Goal: Information Seeking & Learning: Learn about a topic

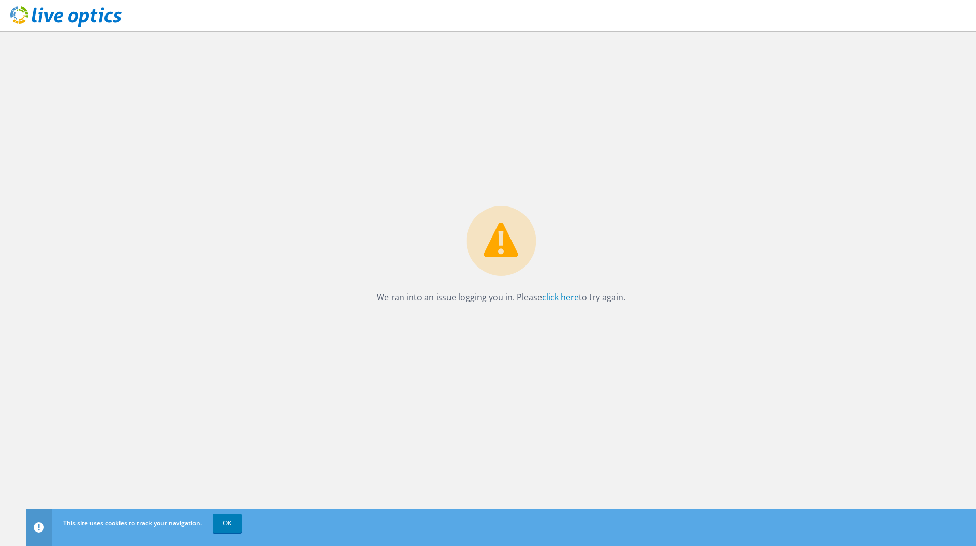
click at [551, 294] on link "click here" at bounding box center [560, 296] width 37 height 11
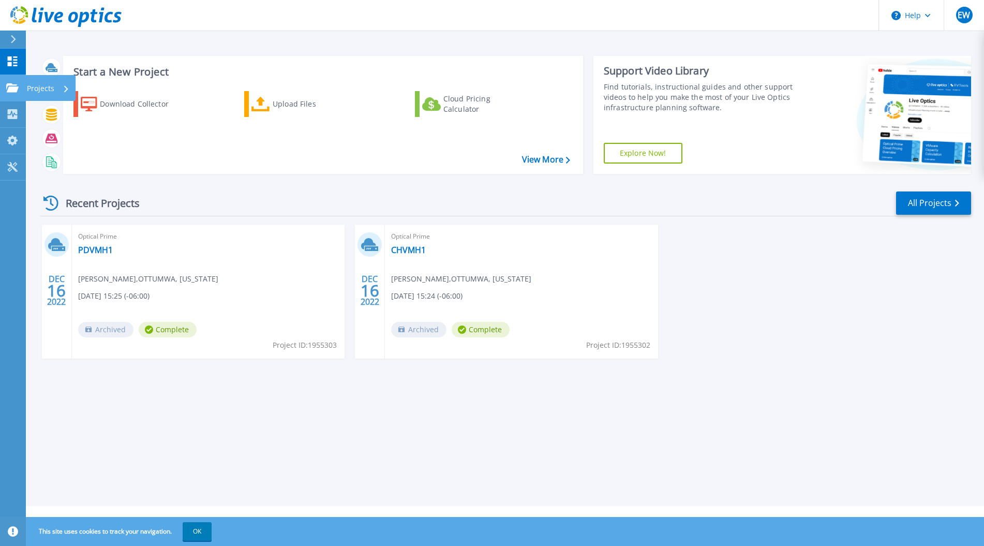
click at [42, 88] on p "Projects" at bounding box center [40, 88] width 27 height 27
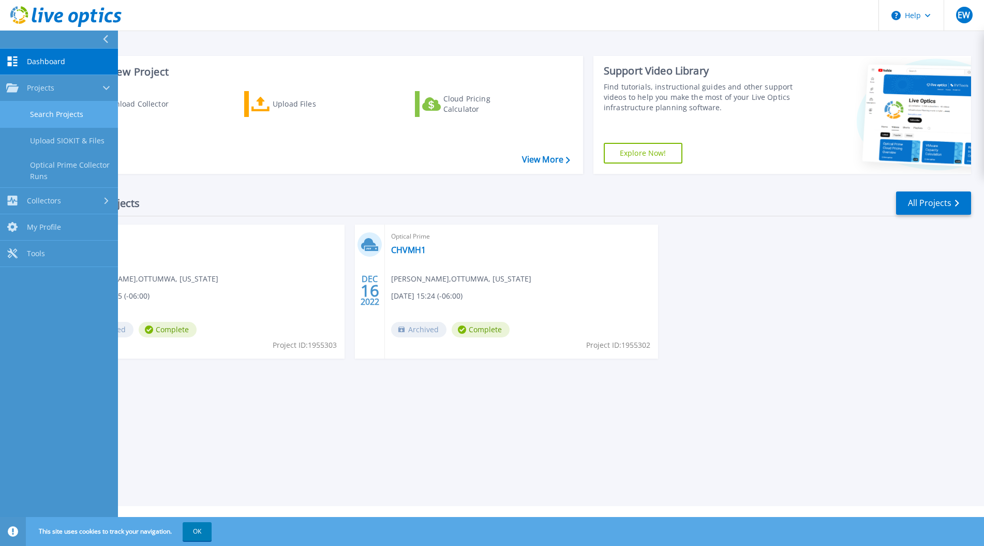
click at [55, 112] on link "Search Projects" at bounding box center [59, 114] width 118 height 26
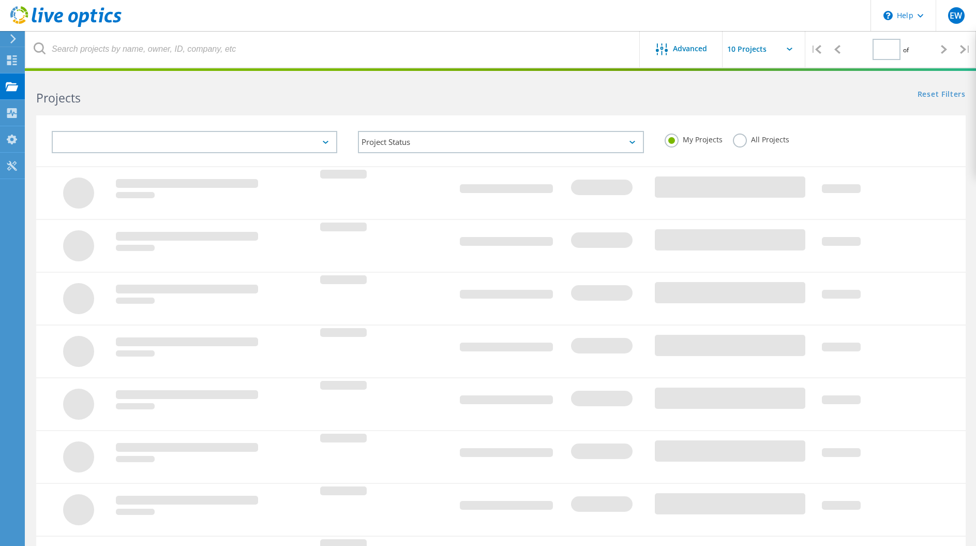
type input "1"
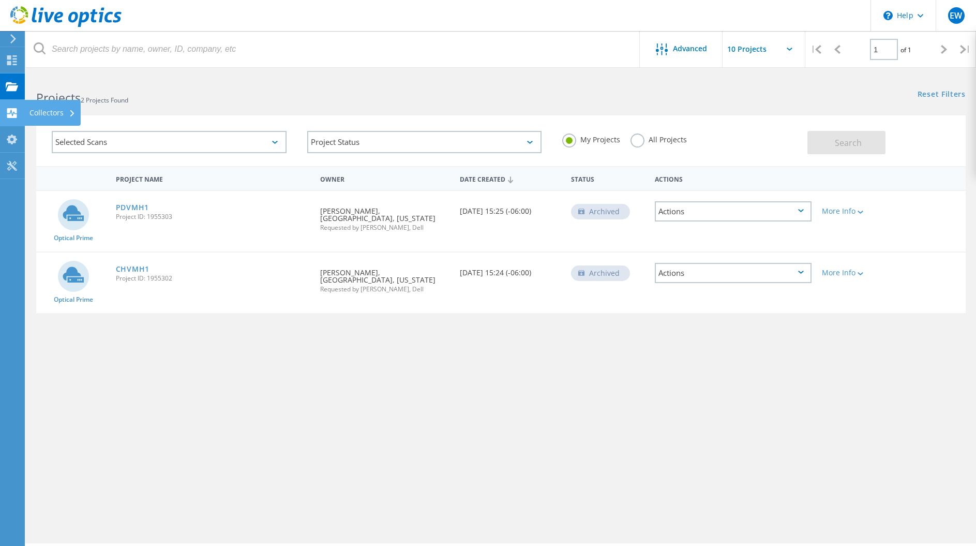
click at [42, 114] on div "Collectors" at bounding box center [52, 112] width 46 height 7
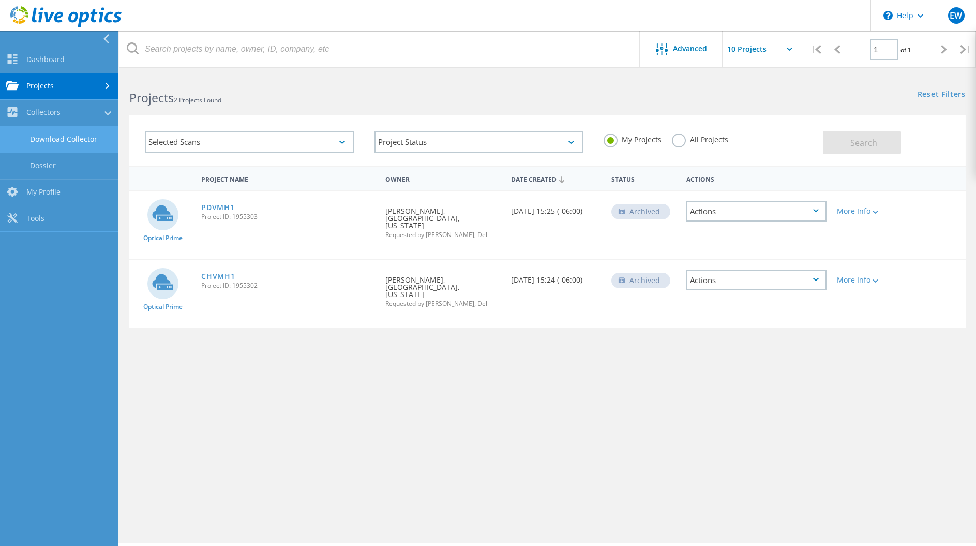
click at [89, 134] on link "Download Collector" at bounding box center [59, 139] width 118 height 26
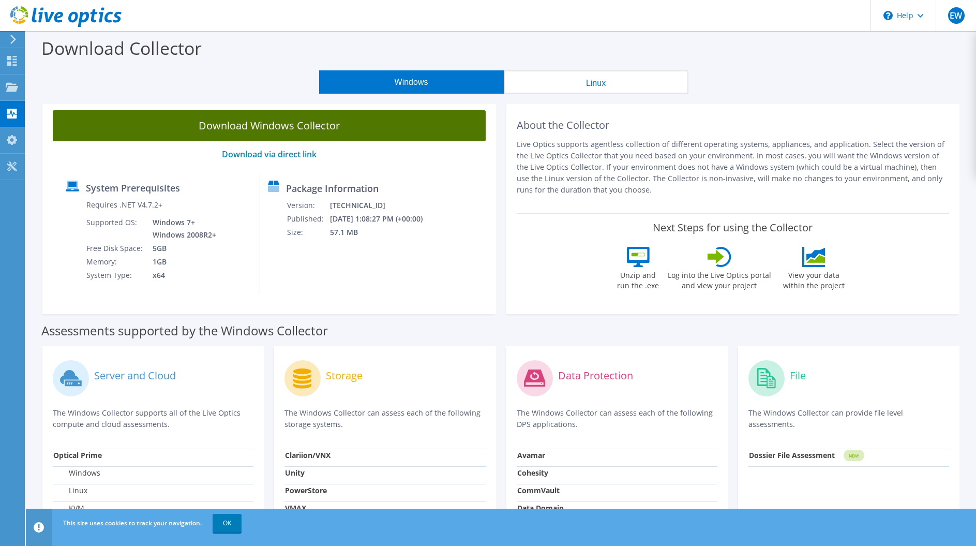
click at [399, 134] on link "Download Windows Collector" at bounding box center [269, 125] width 433 height 31
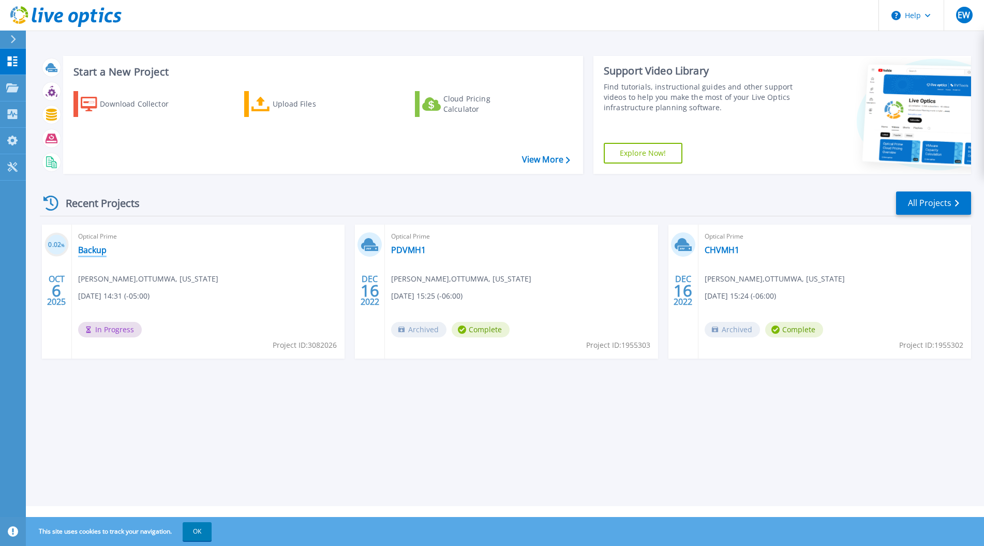
click at [94, 250] on link "Backup" at bounding box center [92, 250] width 28 height 10
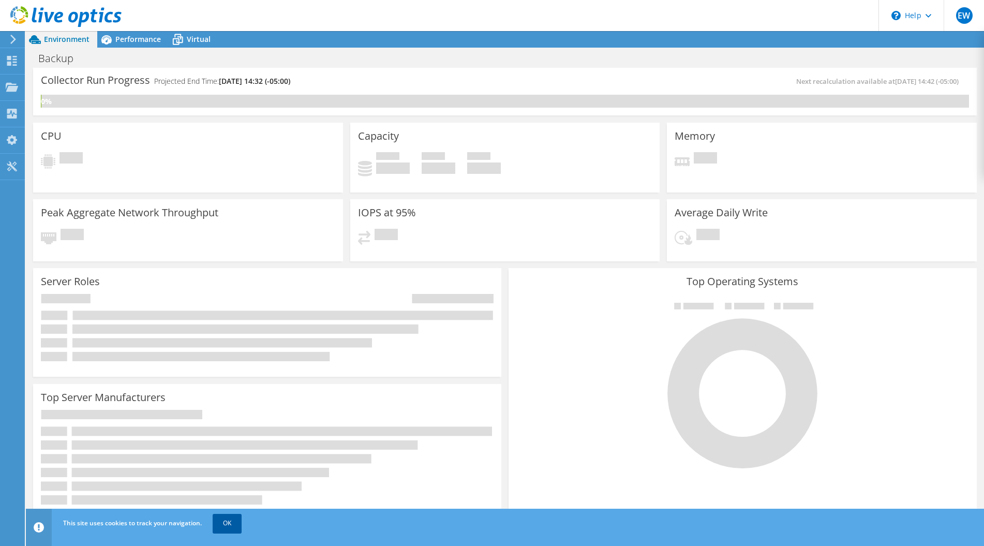
click at [231, 522] on link "OK" at bounding box center [227, 523] width 29 height 19
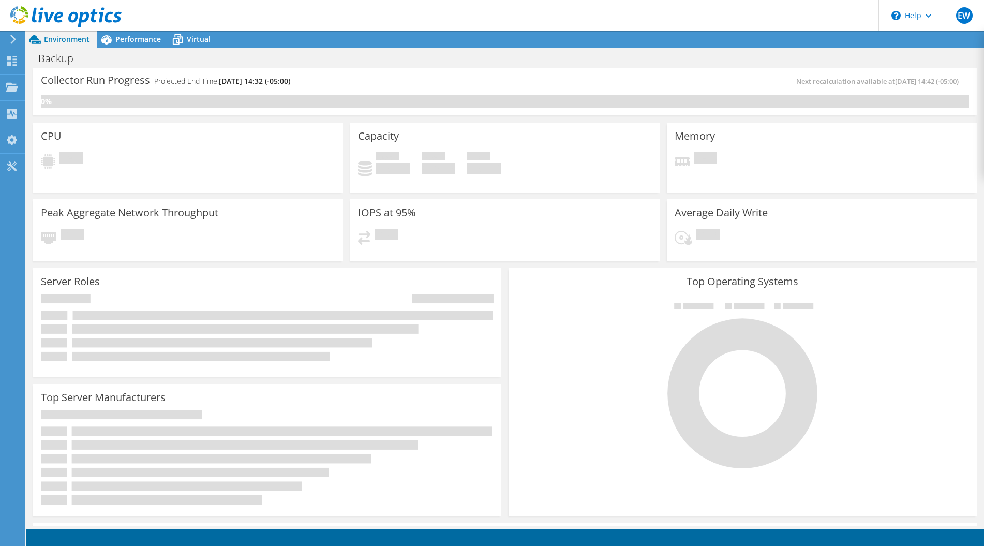
click at [41, 12] on icon at bounding box center [65, 16] width 111 height 21
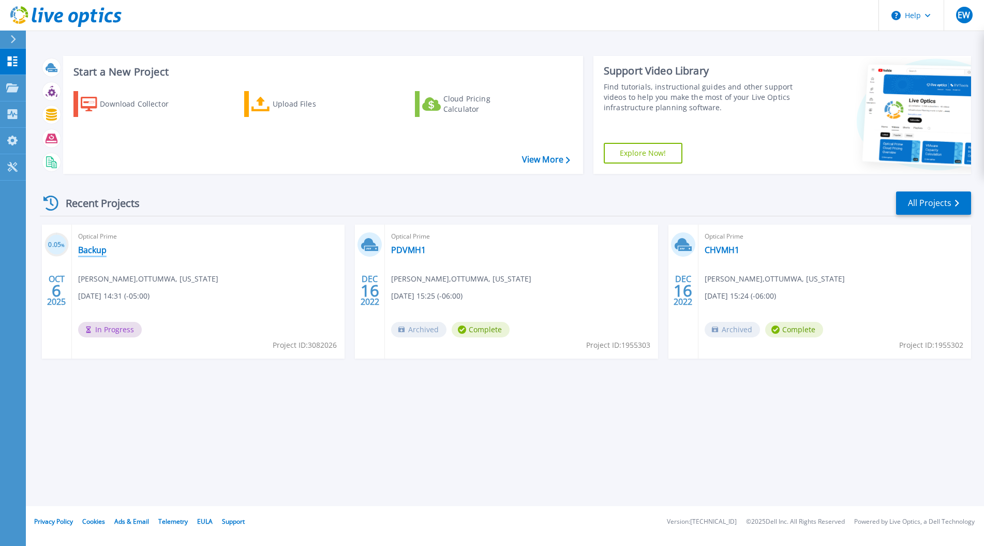
click at [101, 252] on link "Backup" at bounding box center [92, 250] width 28 height 10
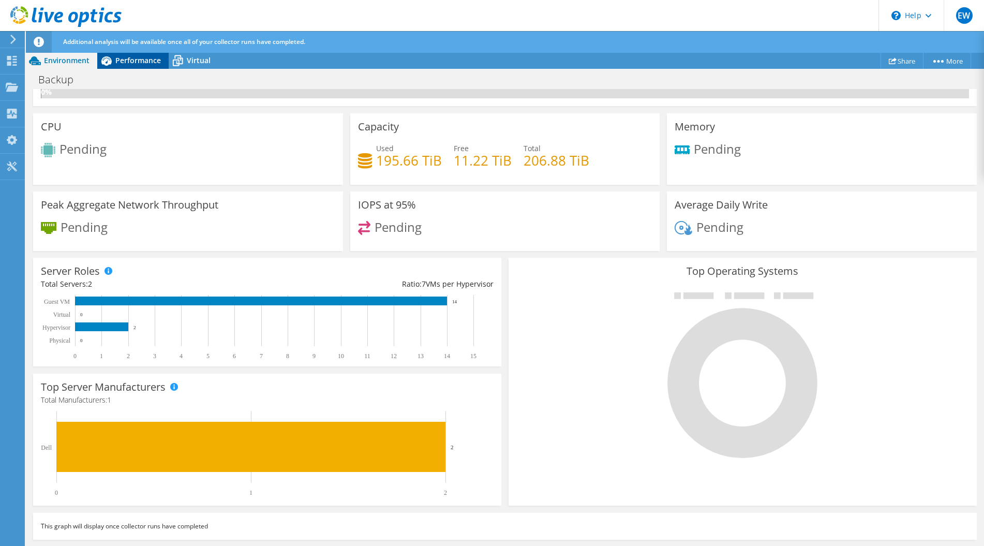
click at [134, 64] on span "Performance" at bounding box center [138, 60] width 46 height 10
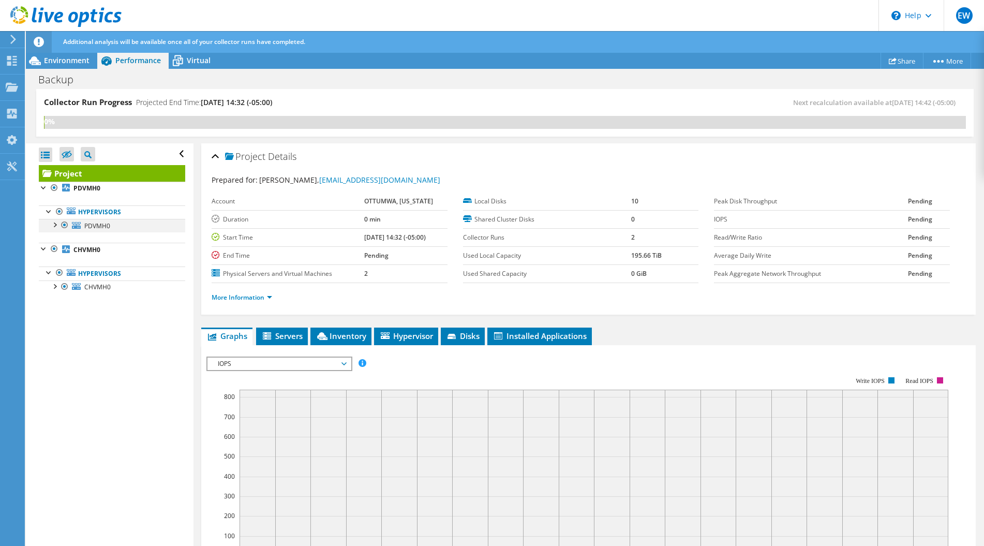
click at [53, 226] on div at bounding box center [54, 224] width 10 height 10
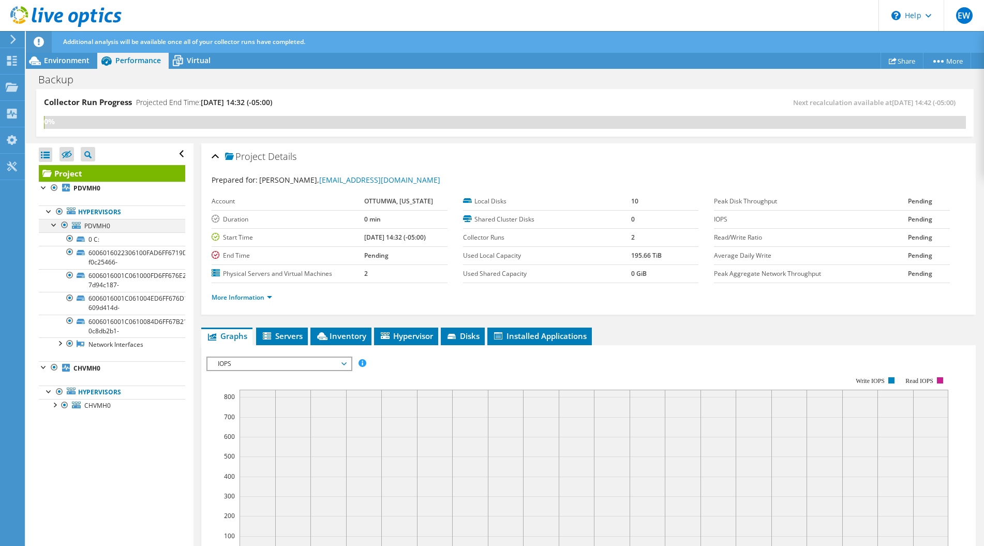
click at [52, 224] on div at bounding box center [54, 224] width 10 height 10
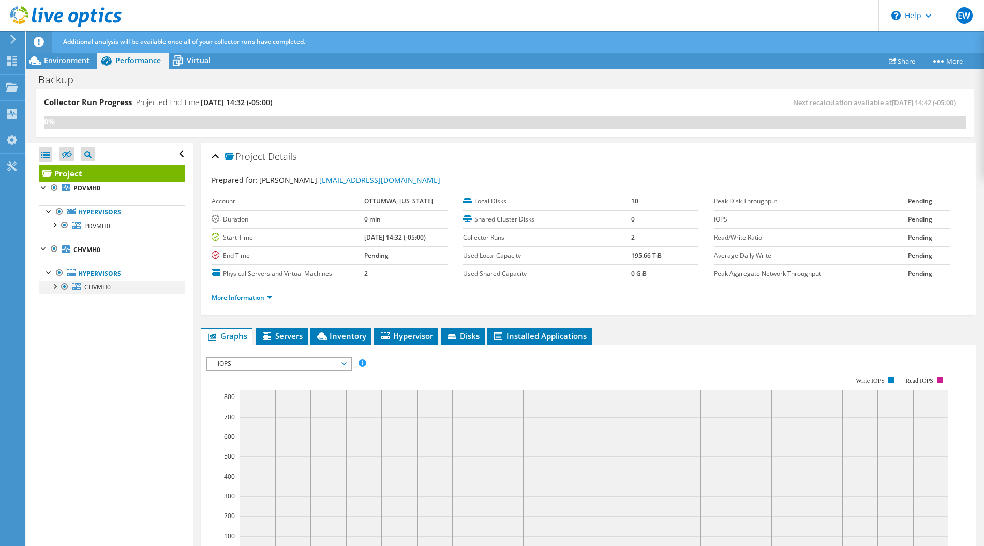
click at [53, 289] on div at bounding box center [54, 285] width 10 height 10
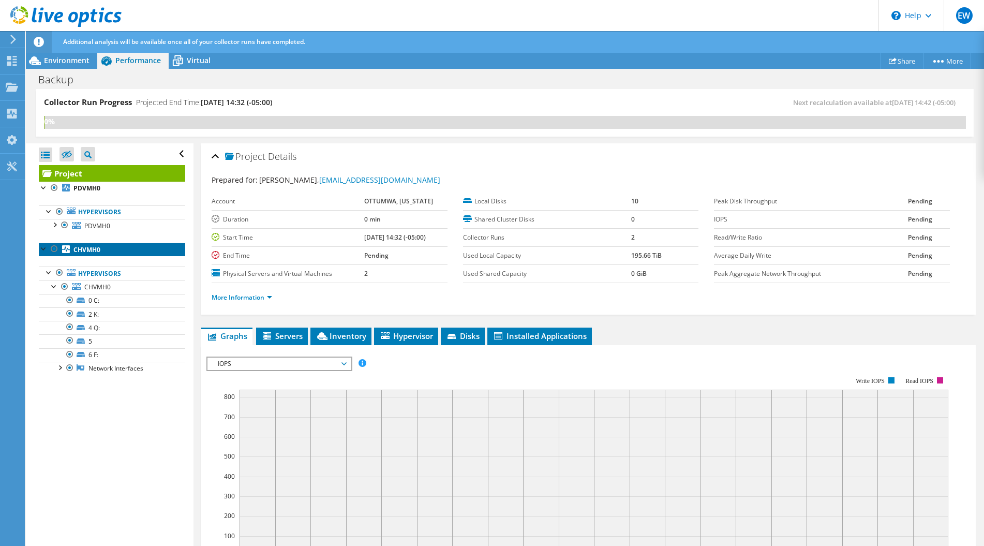
click at [84, 253] on b "CHVMH0" at bounding box center [86, 249] width 27 height 9
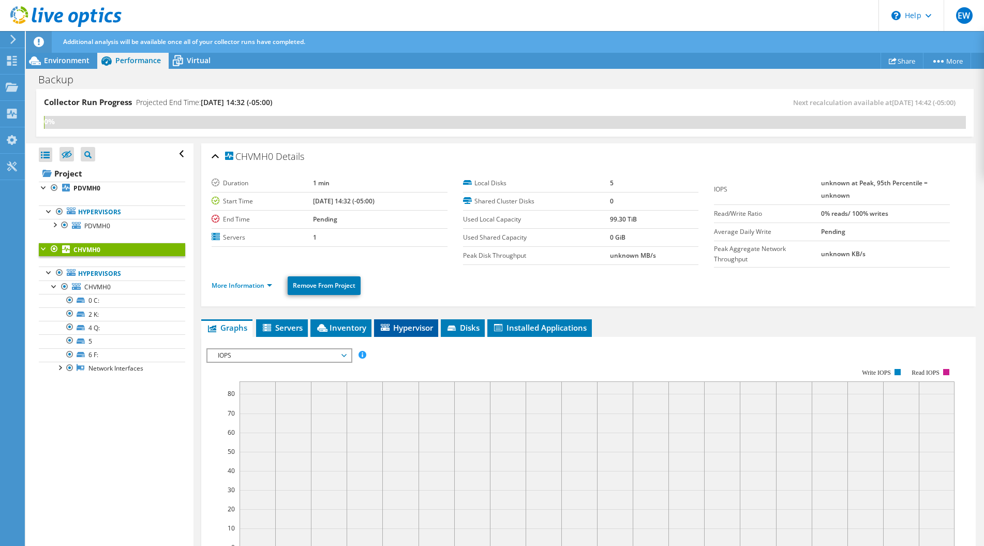
click at [403, 327] on span "Hypervisor" at bounding box center [406, 327] width 54 height 10
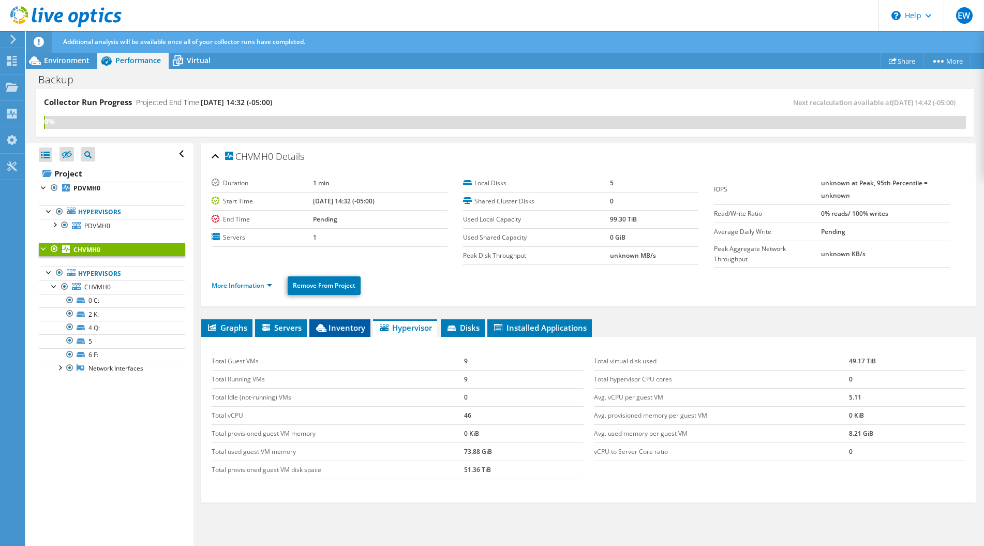
click at [336, 324] on span "Inventory" at bounding box center [339, 327] width 51 height 10
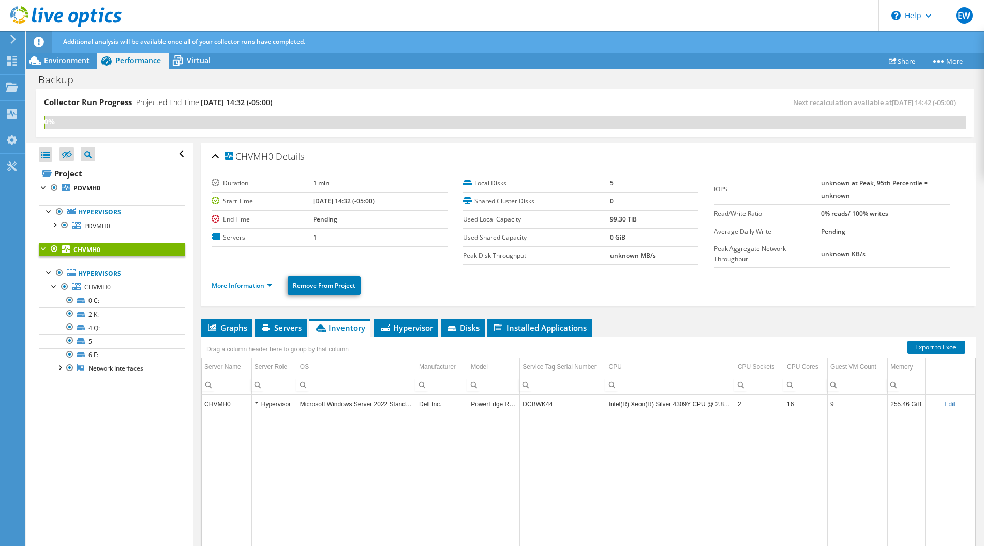
click at [254, 403] on div "Hypervisor" at bounding box center [274, 404] width 40 height 12
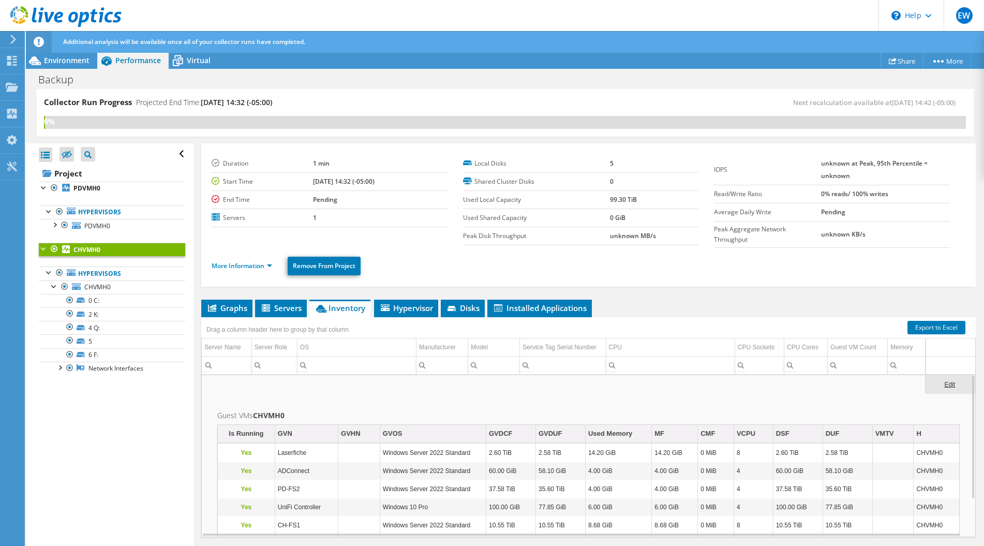
scroll to position [49, 0]
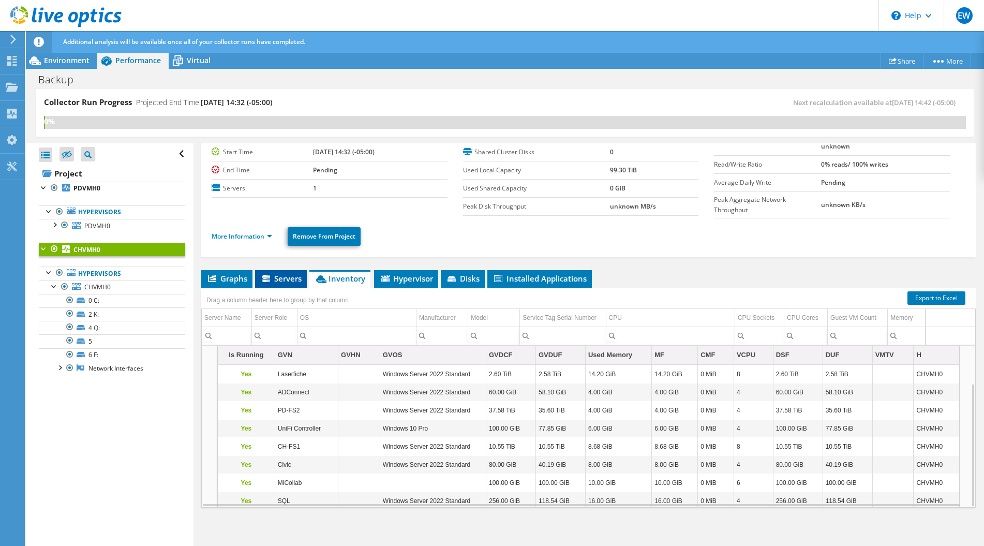
click at [280, 278] on span "Servers" at bounding box center [280, 278] width 41 height 10
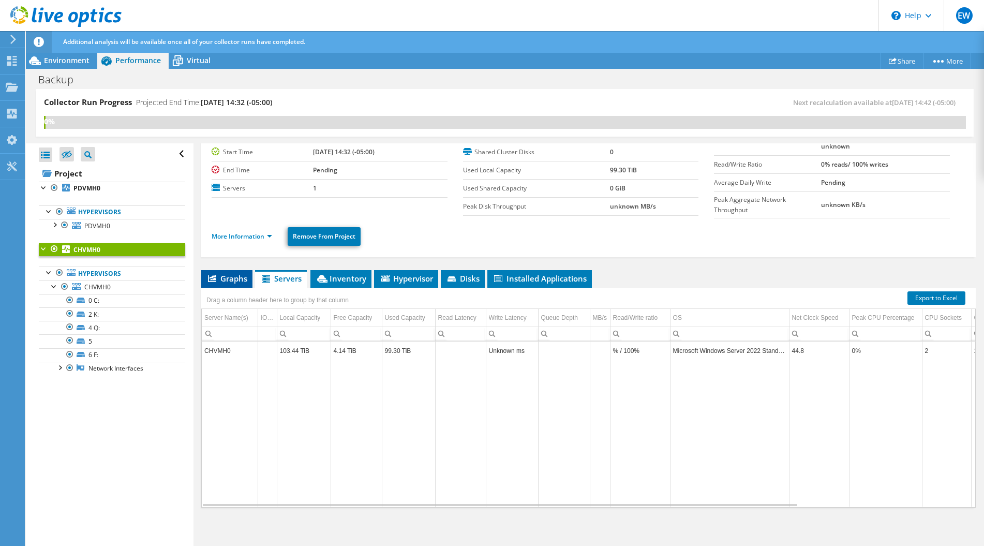
click at [236, 281] on span "Graphs" at bounding box center [226, 278] width 41 height 10
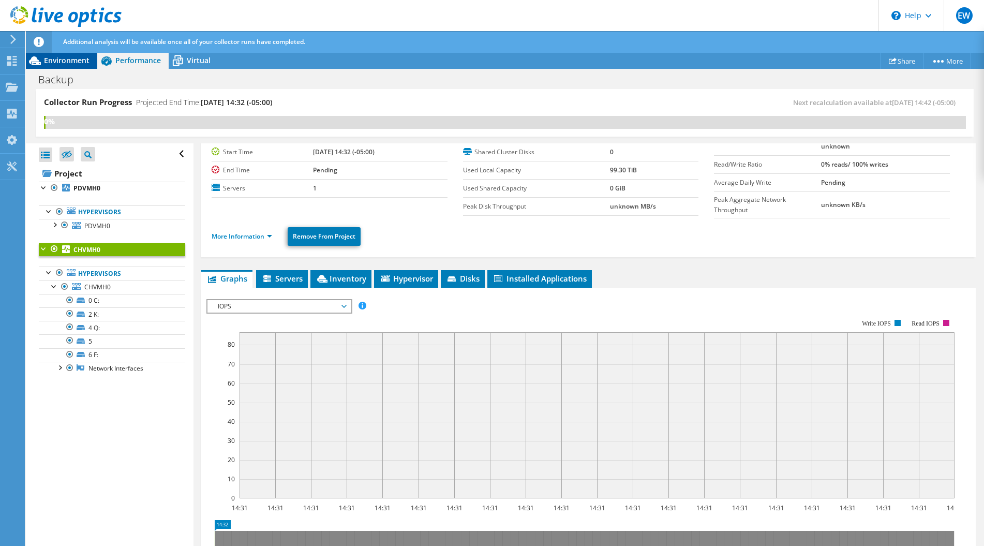
click at [50, 61] on span "Environment" at bounding box center [67, 60] width 46 height 10
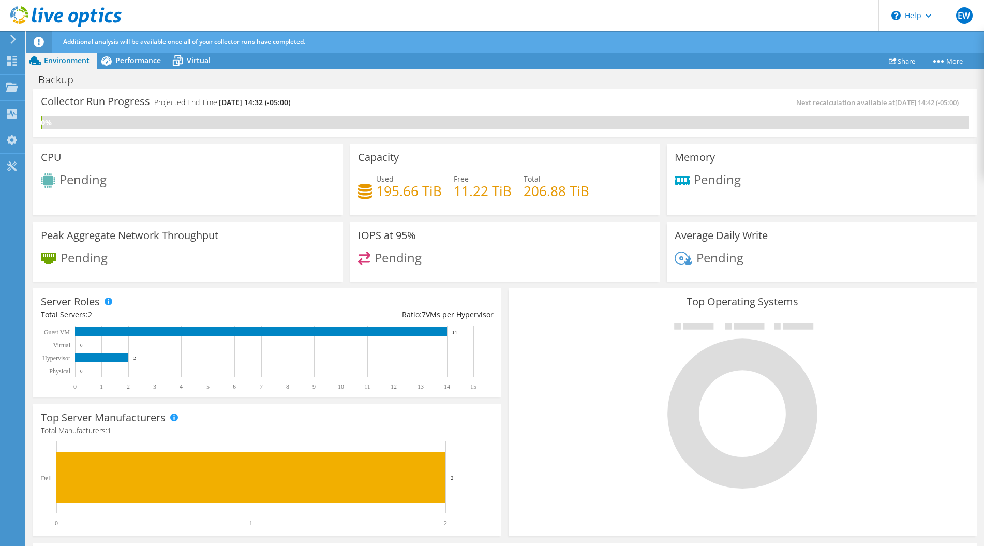
scroll to position [153, 0]
click at [126, 64] on span "Performance" at bounding box center [138, 60] width 46 height 10
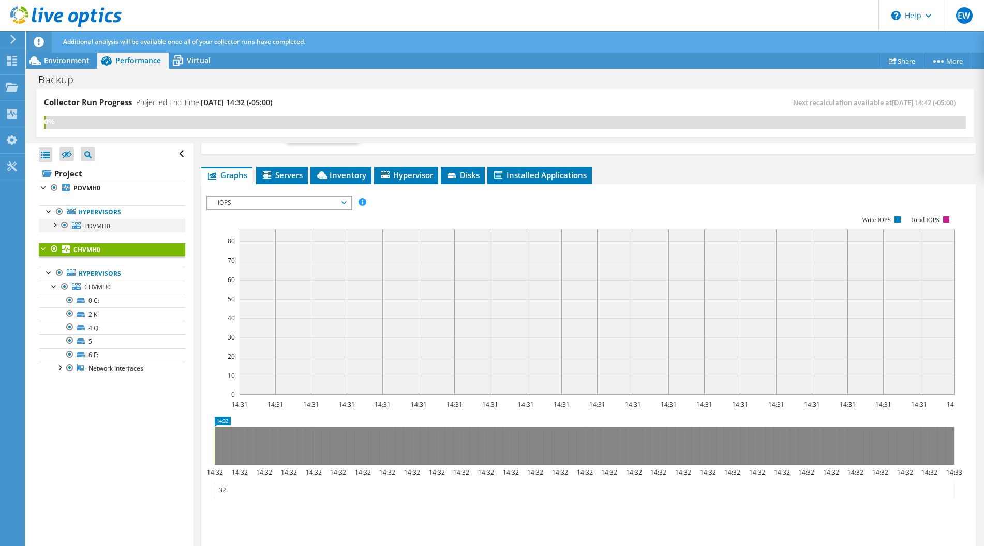
click at [56, 223] on div at bounding box center [54, 224] width 10 height 10
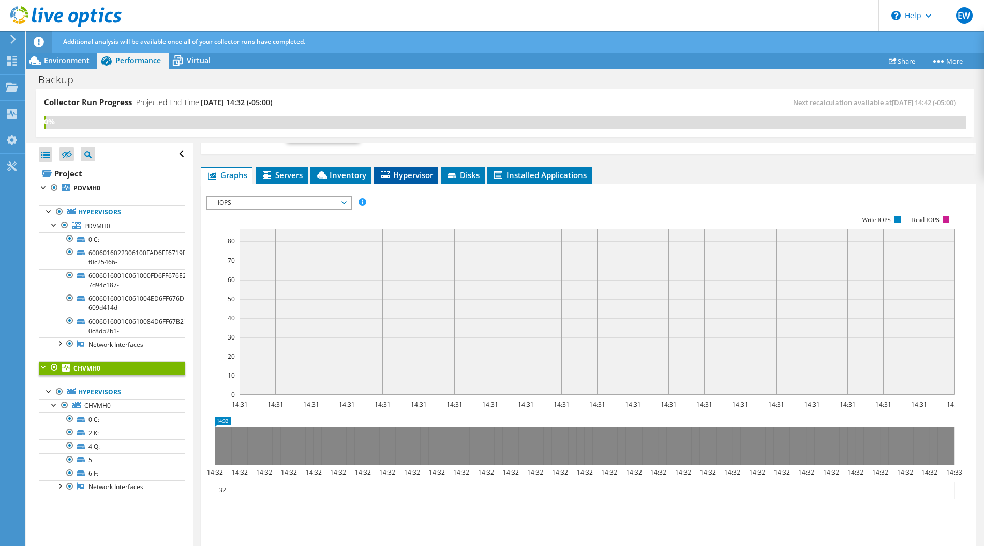
click at [394, 173] on span "Hypervisor" at bounding box center [406, 175] width 54 height 10
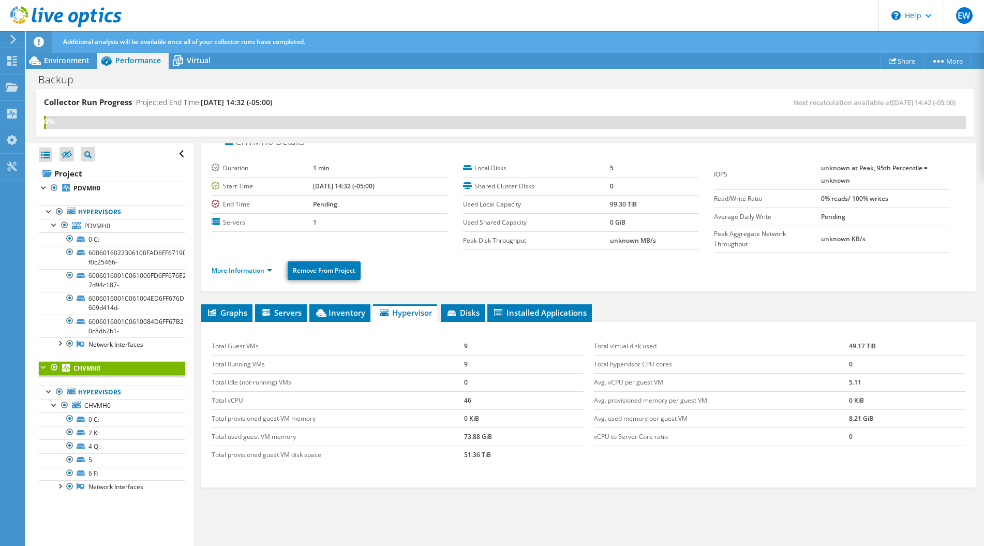
scroll to position [0, 0]
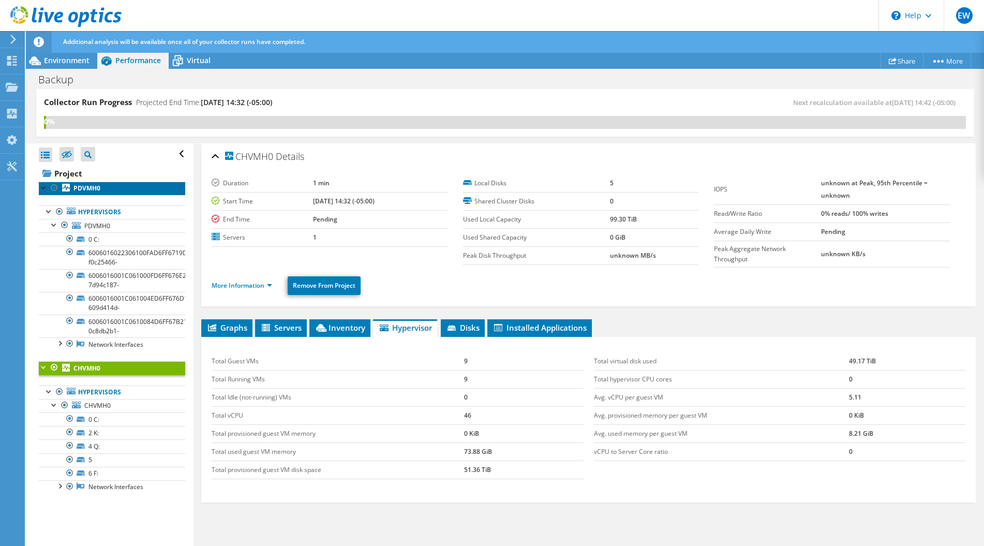
click at [97, 192] on b "PDVMH0" at bounding box center [86, 188] width 27 height 9
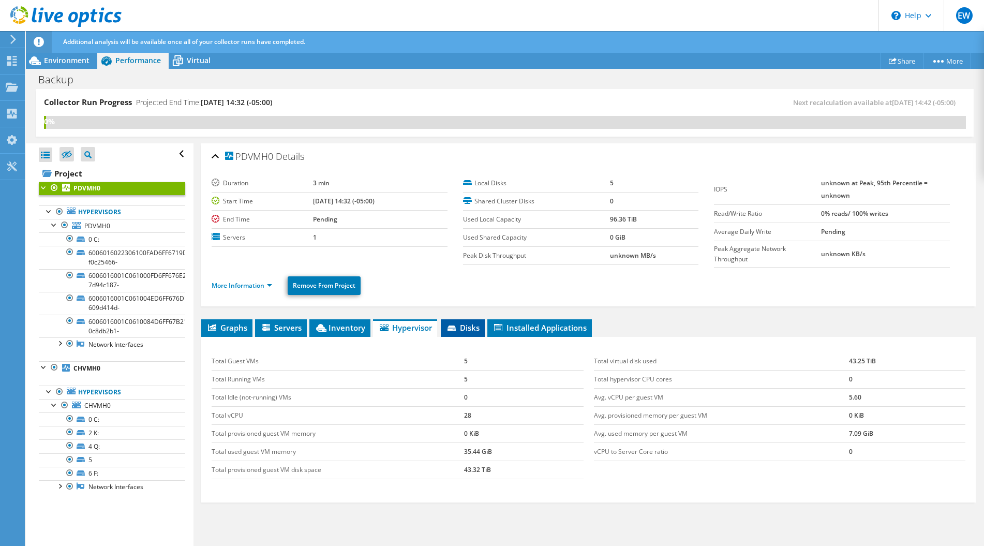
click at [469, 328] on span "Disks" at bounding box center [463, 327] width 34 height 10
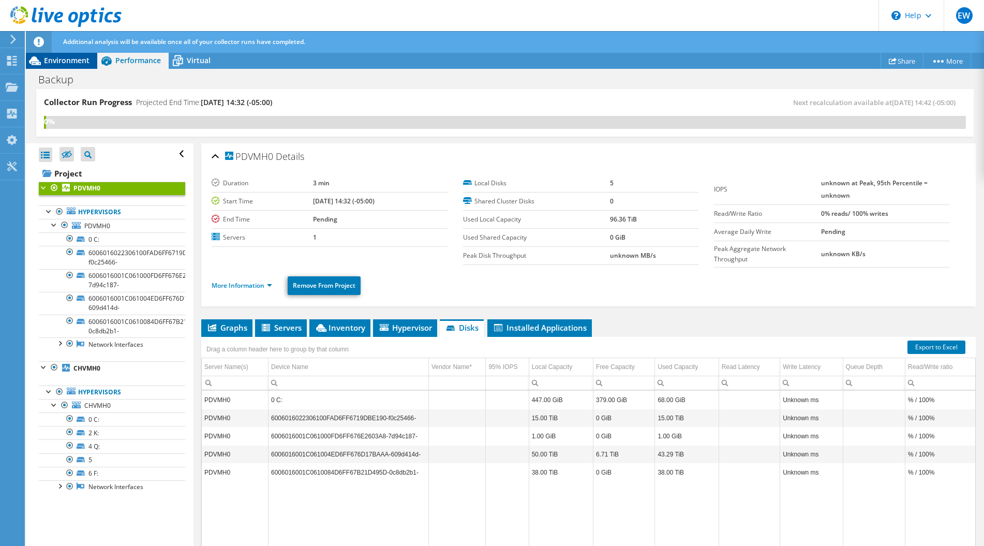
click at [69, 58] on span "Environment" at bounding box center [67, 60] width 46 height 10
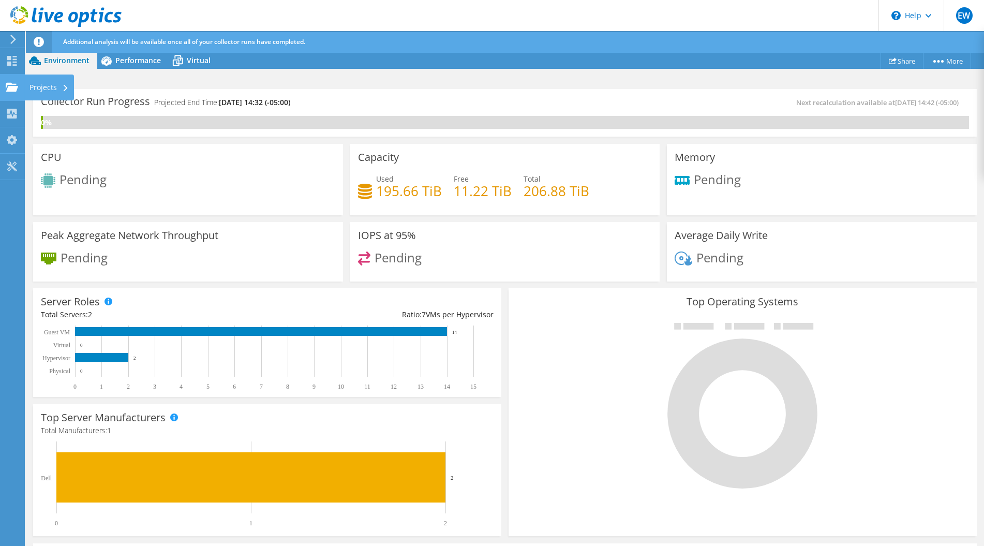
click at [11, 88] on use at bounding box center [12, 86] width 12 height 9
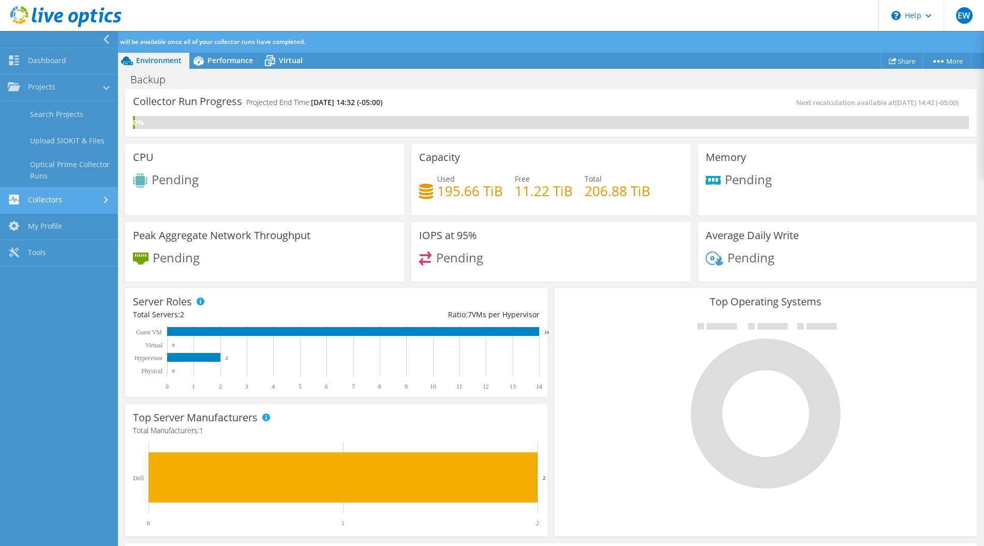
click at [71, 197] on link "Collectors" at bounding box center [59, 200] width 118 height 26
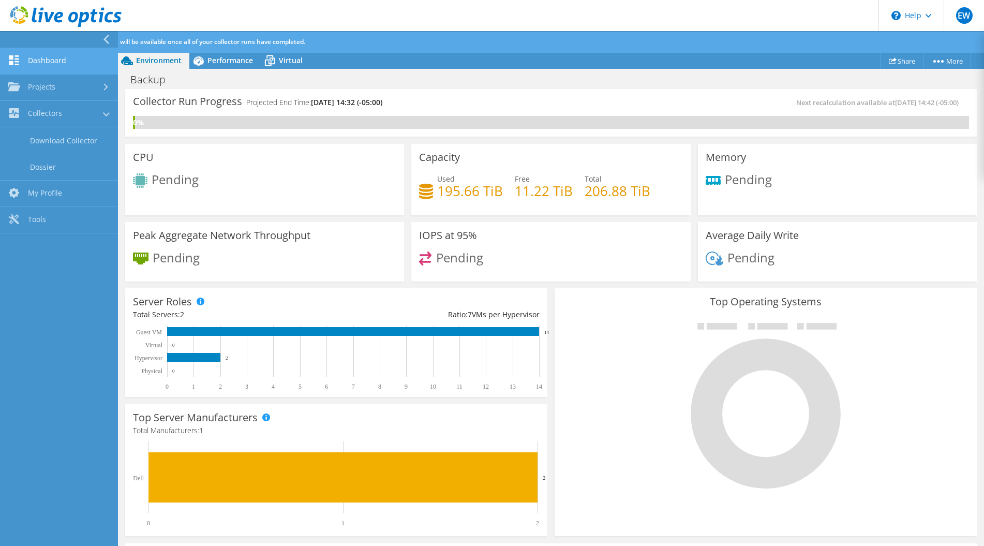
click at [68, 57] on link "Dashboard" at bounding box center [59, 61] width 118 height 26
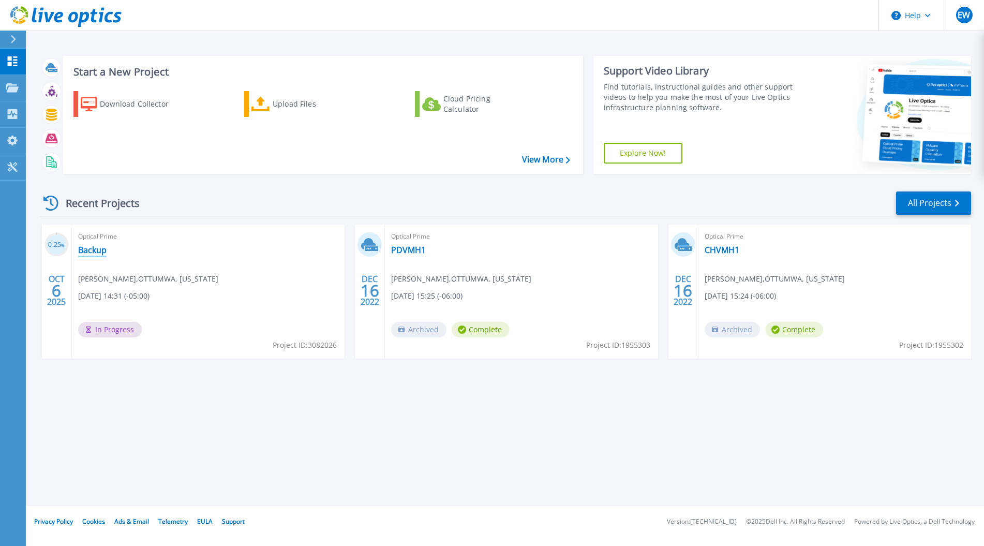
click at [84, 248] on link "Backup" at bounding box center [92, 250] width 28 height 10
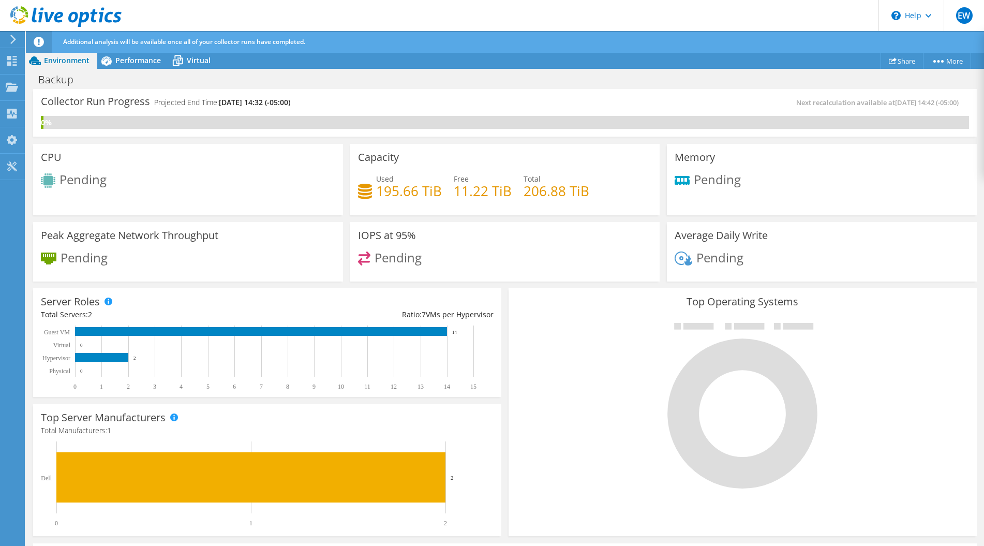
scroll to position [234, 0]
click at [129, 67] on div "Performance" at bounding box center [132, 60] width 71 height 17
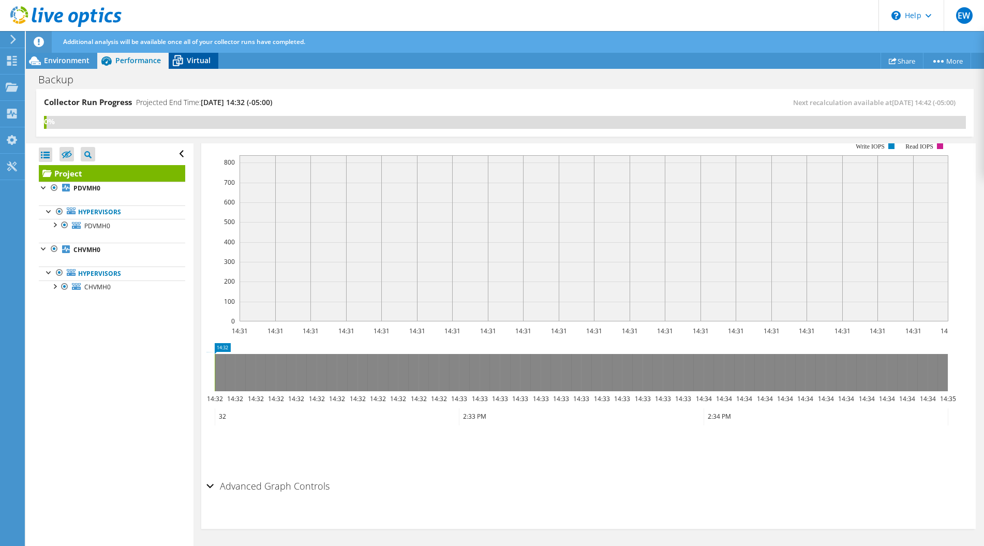
click at [191, 66] on div "Virtual" at bounding box center [194, 60] width 50 height 17
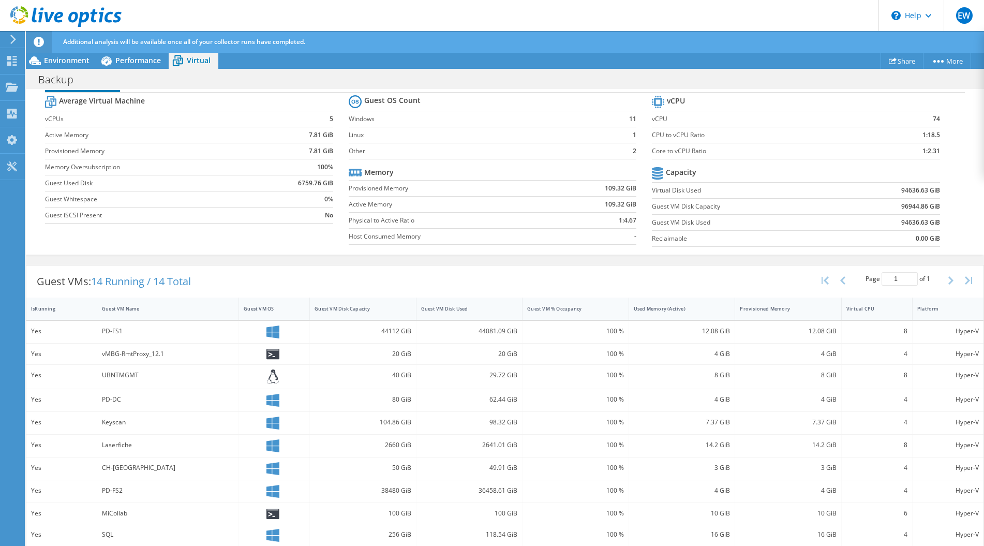
scroll to position [0, 0]
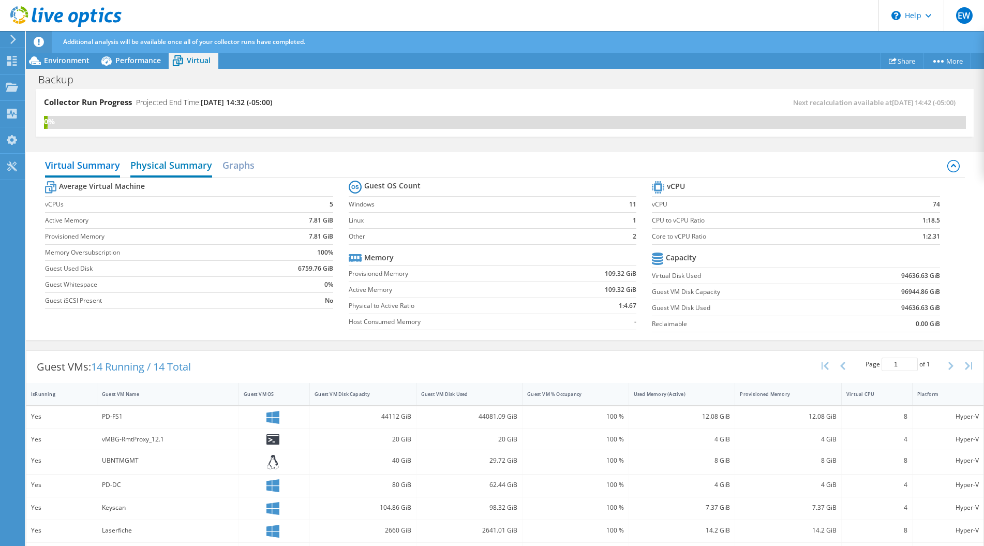
click at [192, 159] on h2 "Physical Summary" at bounding box center [171, 166] width 82 height 23
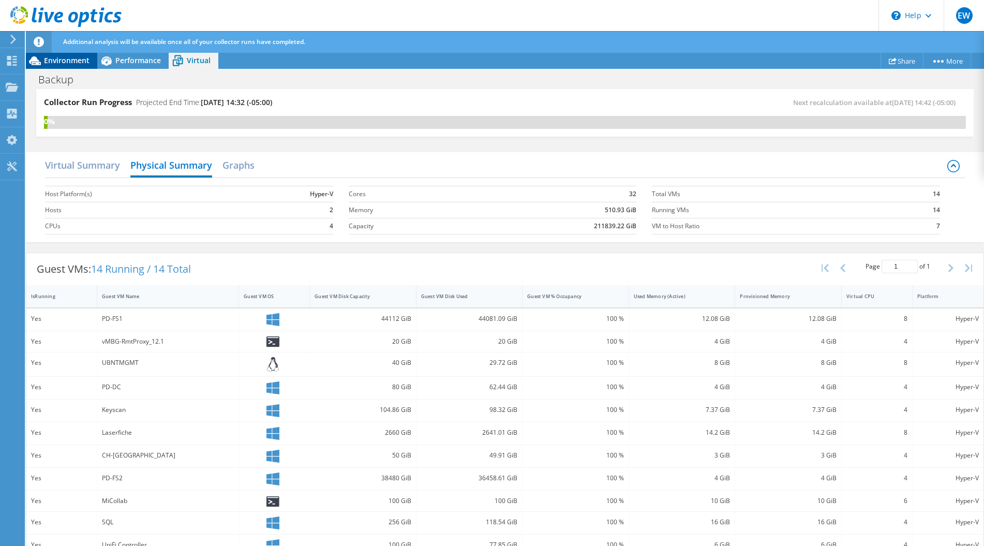
click at [77, 63] on span "Environment" at bounding box center [67, 60] width 46 height 10
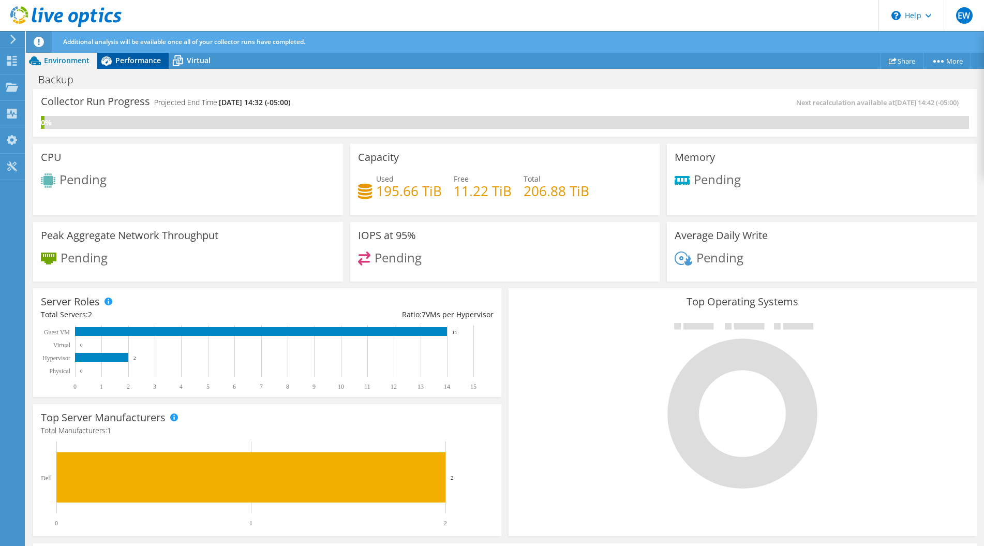
click at [138, 62] on span "Performance" at bounding box center [138, 60] width 46 height 10
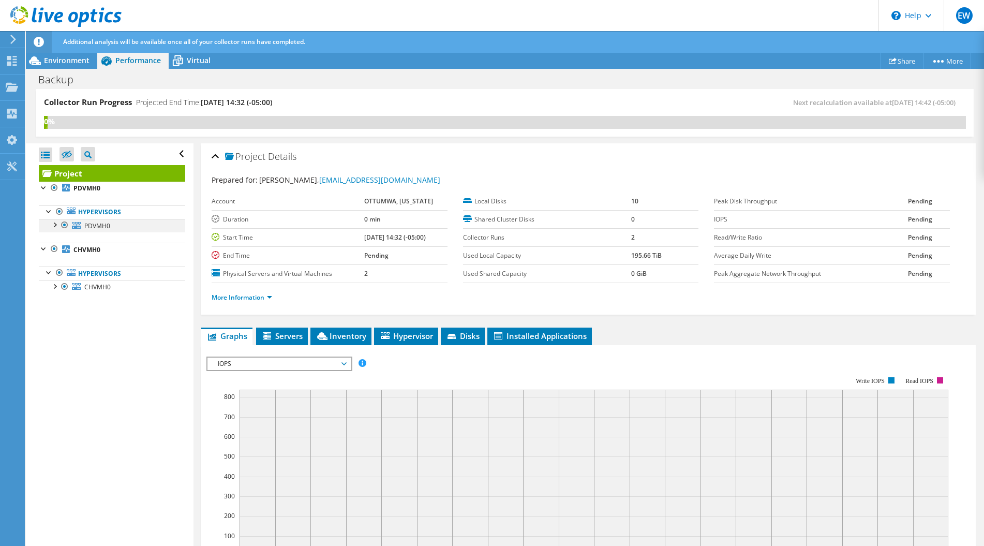
click at [50, 226] on div at bounding box center [54, 224] width 10 height 10
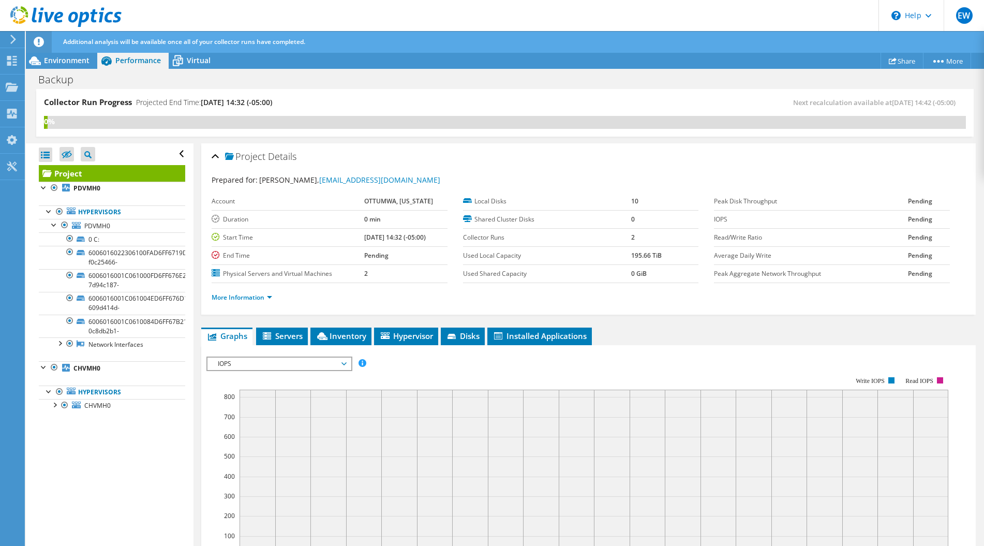
click at [95, 195] on ul "Hypervisors PDVMH0 0 C: 6006016022306100FAD6FF6719DBE190-f0c25466-" at bounding box center [112, 278] width 146 height 167
click at [94, 190] on b "PDVMH0" at bounding box center [86, 188] width 27 height 9
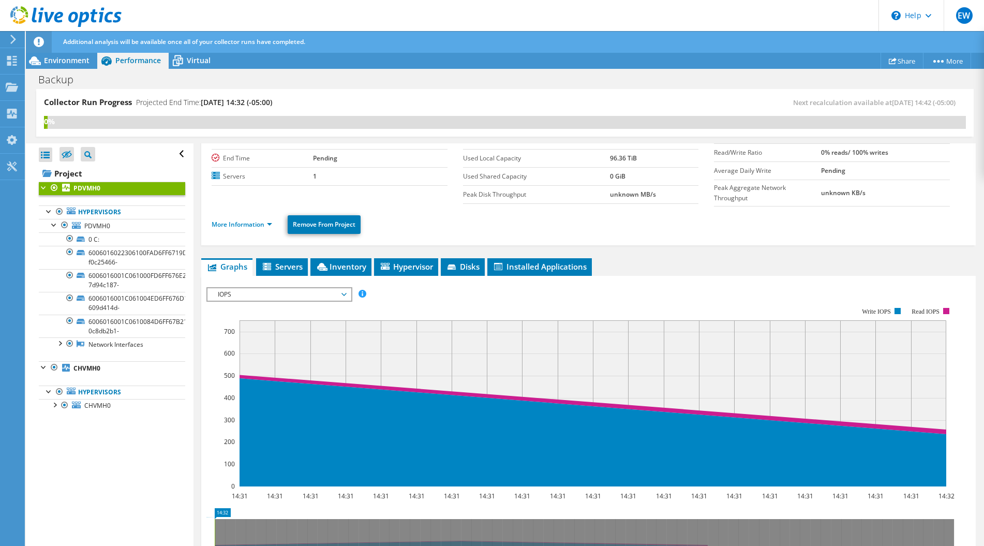
scroll to position [155, 0]
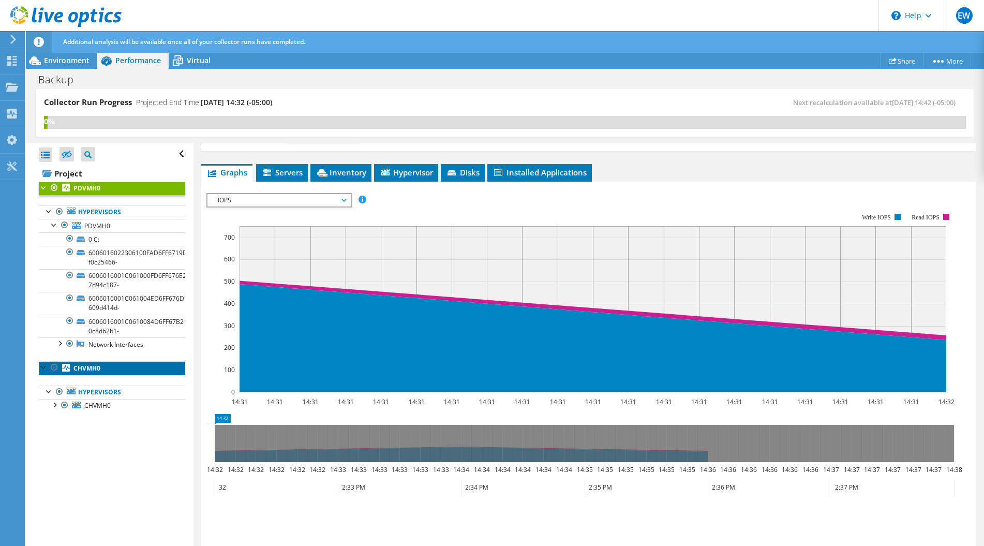
click at [116, 372] on link "CHVMH0" at bounding box center [112, 367] width 146 height 13
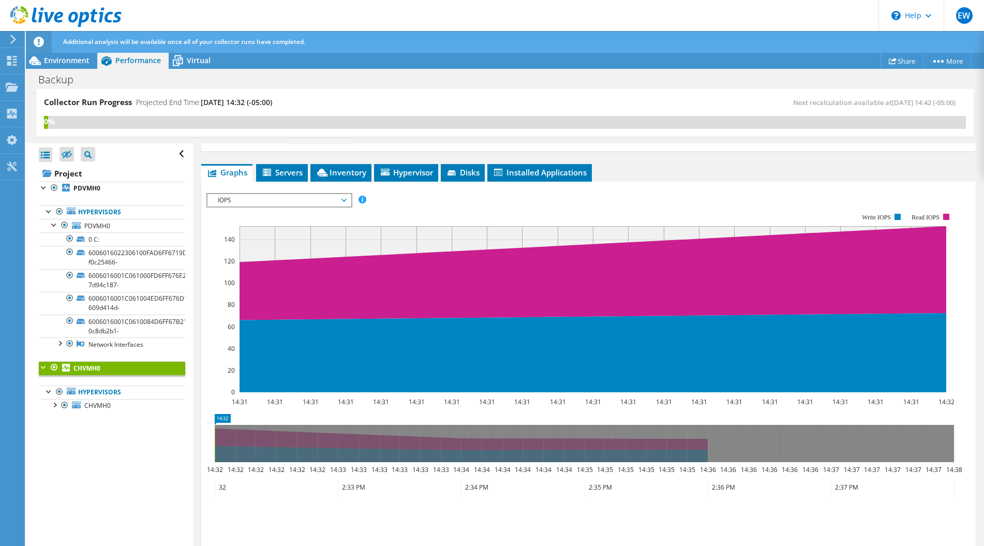
click at [102, 195] on ul "Hypervisors PDVMH0 0 C: 6006016022306100FAD6FF6719DBE190-f0c25466-" at bounding box center [112, 278] width 146 height 167
click at [95, 192] on b "PDVMH0" at bounding box center [86, 188] width 27 height 9
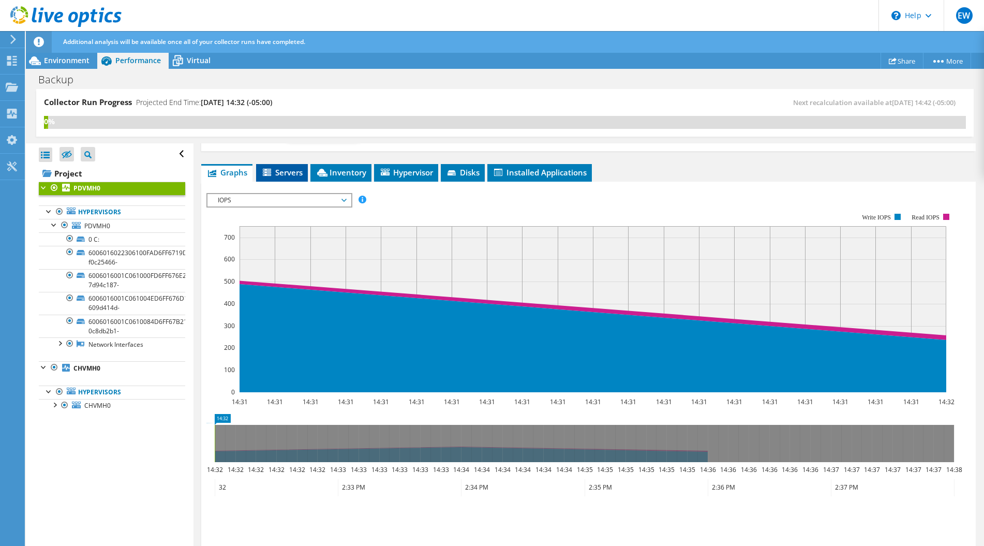
click at [300, 170] on span "Servers" at bounding box center [281, 172] width 41 height 10
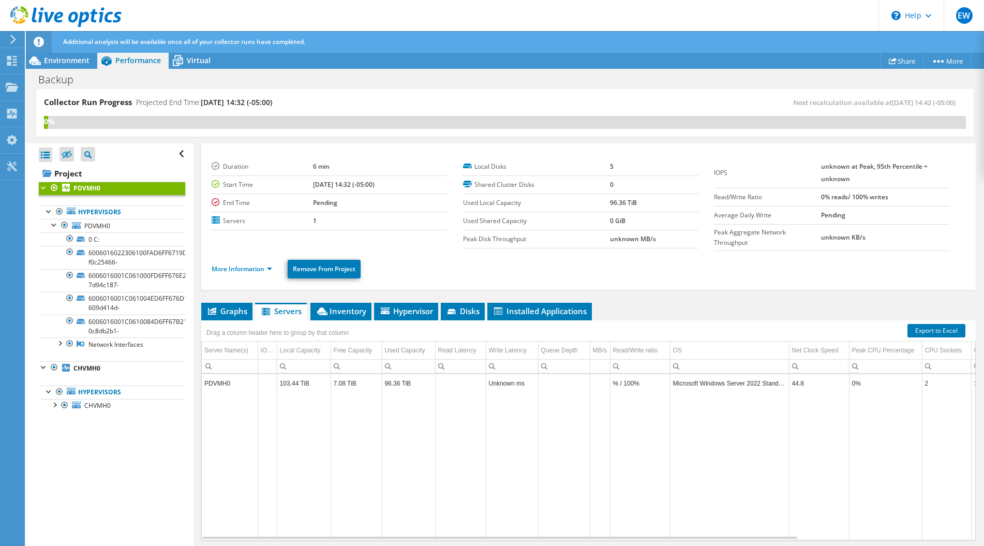
scroll to position [0, 0]
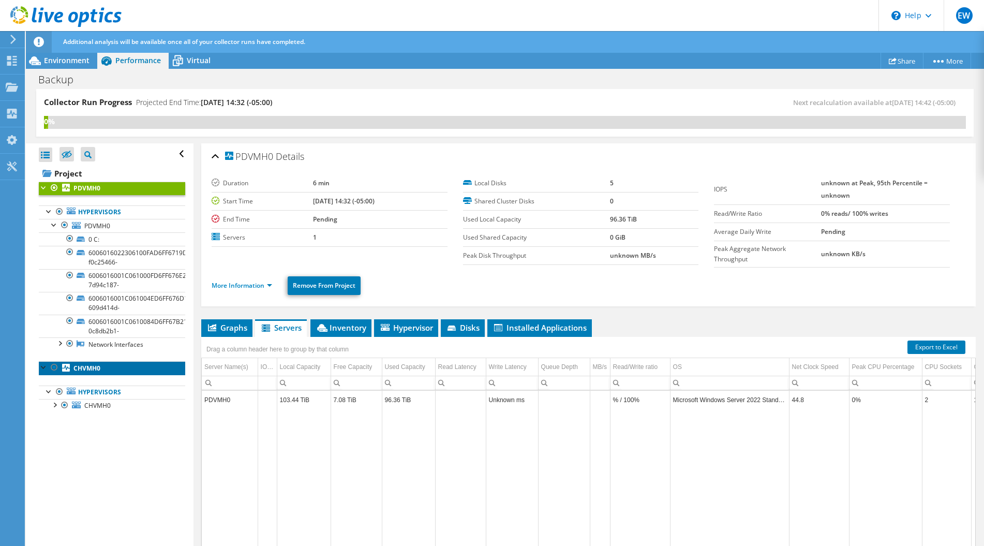
click at [107, 368] on link "CHVMH0" at bounding box center [112, 367] width 146 height 13
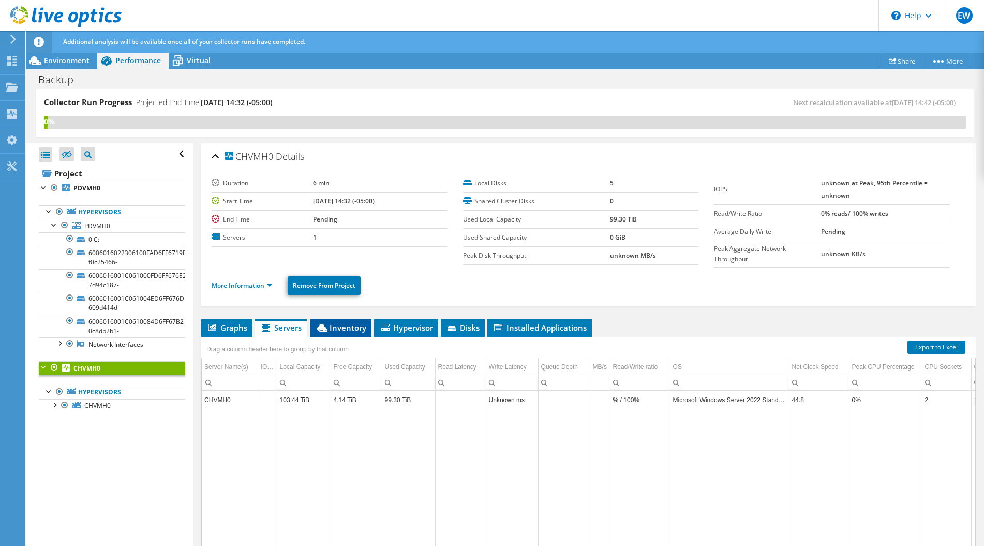
click at [357, 325] on span "Inventory" at bounding box center [340, 327] width 51 height 10
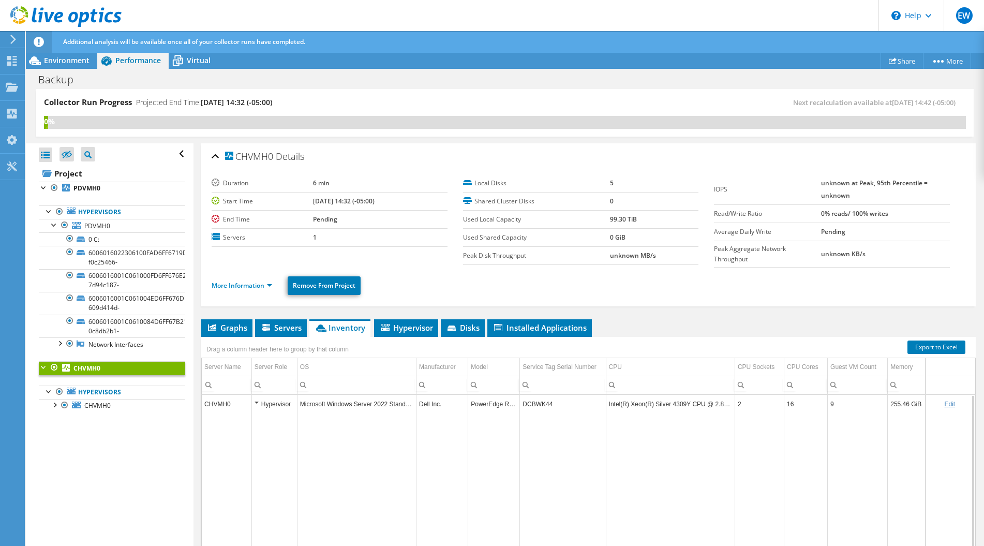
click at [258, 401] on div "Hypervisor" at bounding box center [274, 404] width 40 height 12
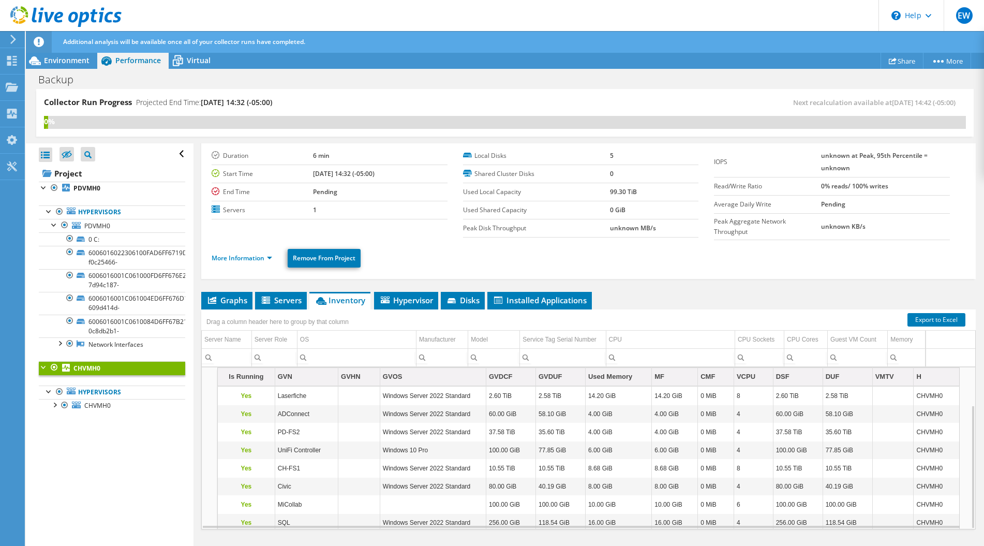
scroll to position [49, 0]
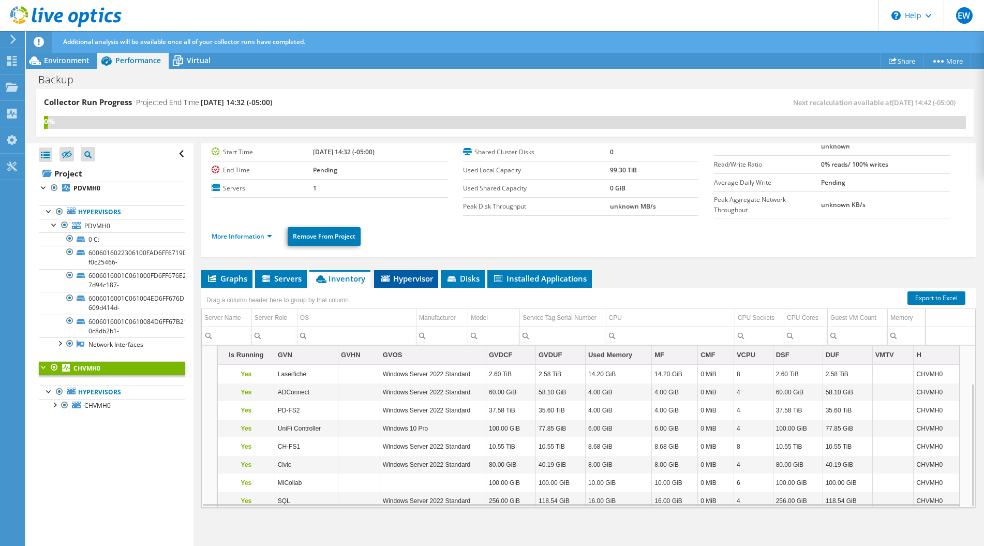
click at [425, 279] on span "Hypervisor" at bounding box center [406, 278] width 54 height 10
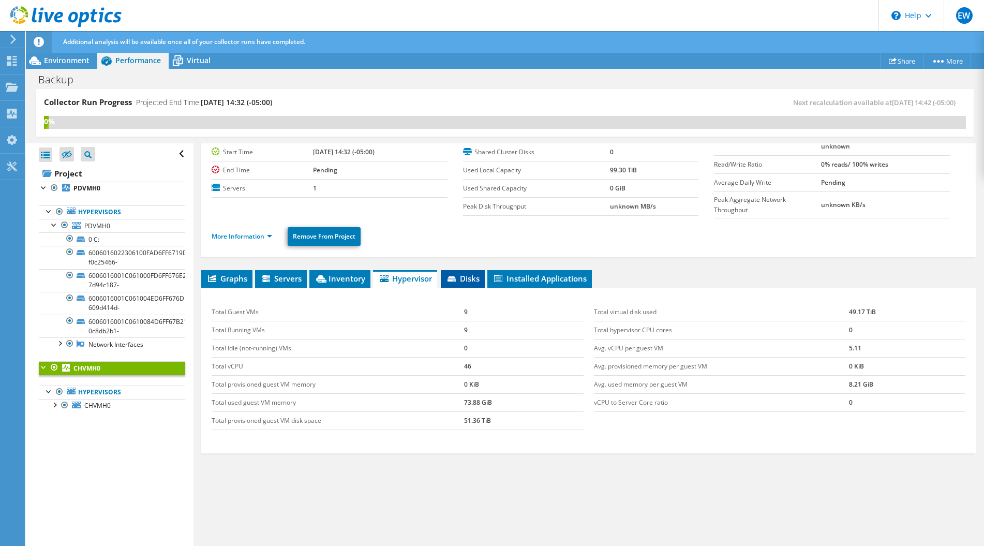
click at [478, 279] on span "Disks" at bounding box center [463, 278] width 34 height 10
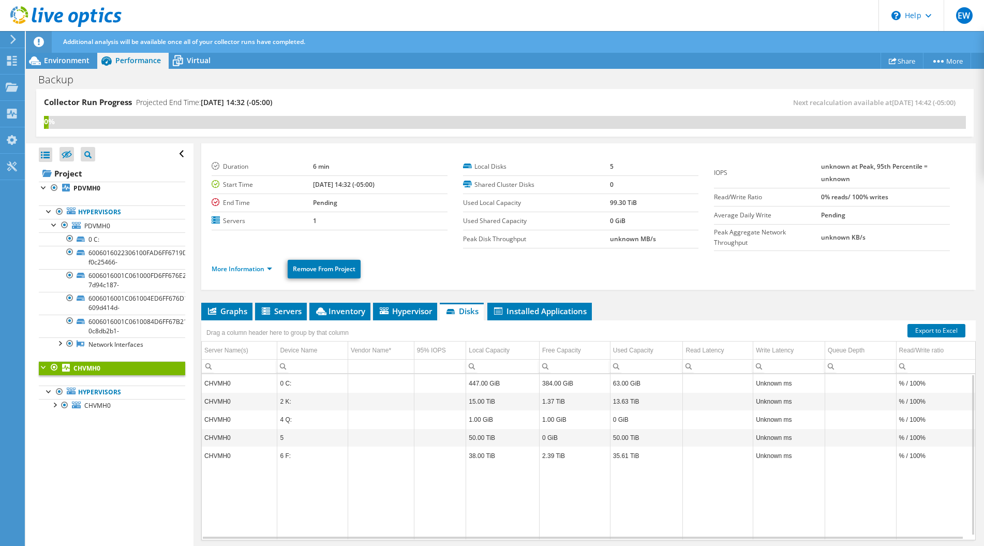
scroll to position [0, 0]
